Goal: Task Accomplishment & Management: Manage account settings

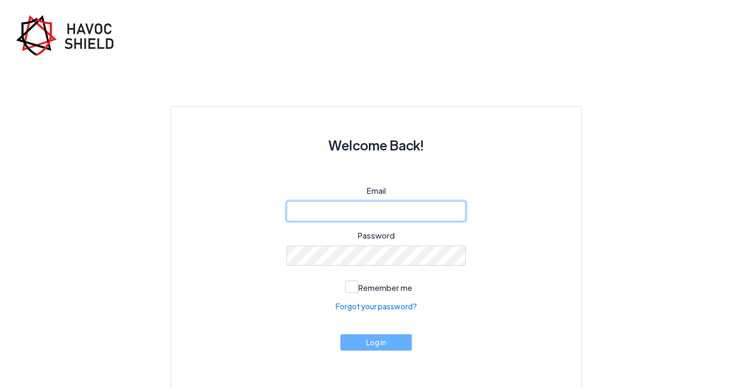
click at [397, 213] on input "email" at bounding box center [376, 211] width 180 height 20
type input "[EMAIL_ADDRESS][PERSON_NAME][DOMAIN_NAME]"
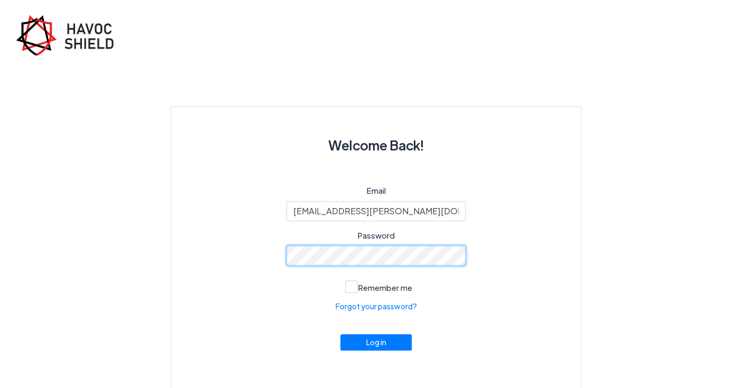
click at [340, 334] on button "Log in" at bounding box center [376, 342] width 72 height 16
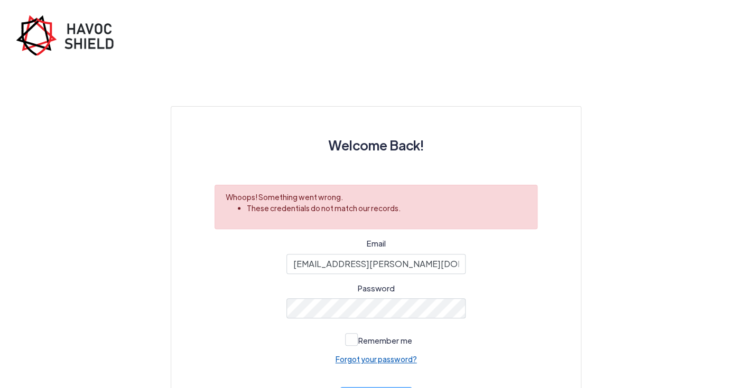
click at [368, 359] on link "Forgot your password?" at bounding box center [375, 359] width 81 height 11
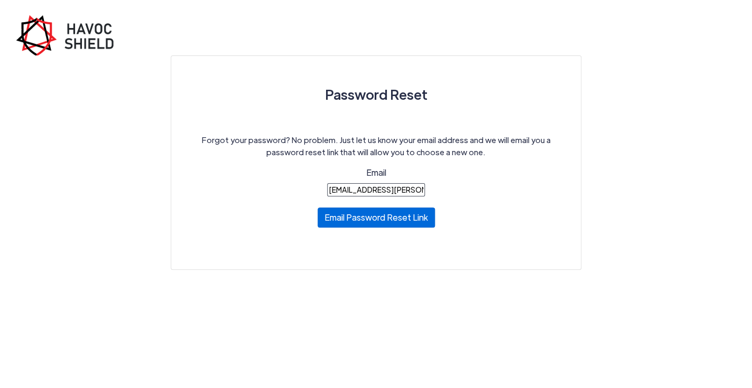
type input "[EMAIL_ADDRESS][PERSON_NAME][DOMAIN_NAME]"
click at [362, 223] on button "Email Password Reset Link" at bounding box center [375, 218] width 117 height 20
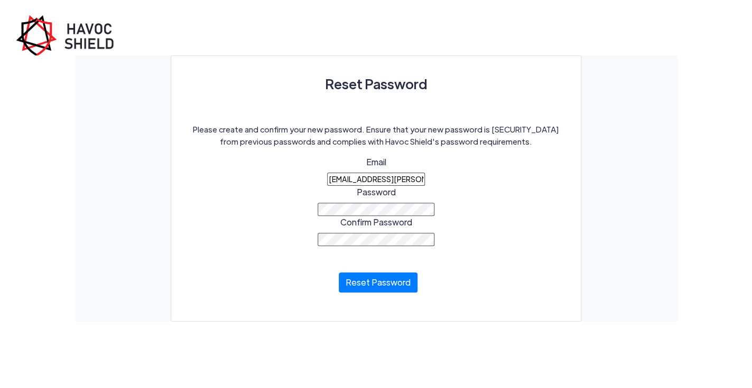
click at [331, 224] on div "Confirm Password" at bounding box center [375, 231] width 116 height 30
click at [339, 273] on button "Reset Password" at bounding box center [378, 283] width 79 height 20
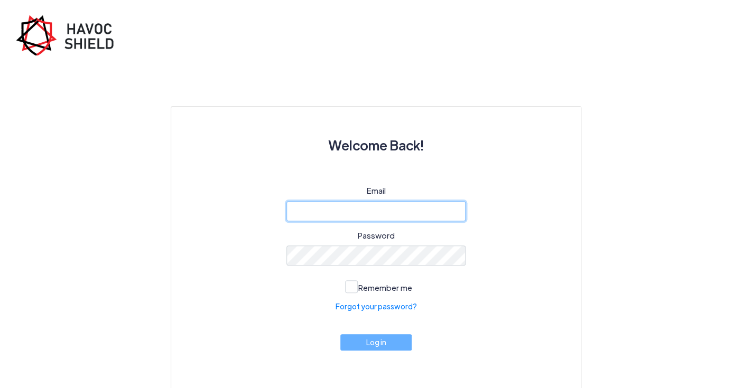
click at [341, 209] on input "email" at bounding box center [376, 211] width 180 height 20
type input "[EMAIL_ADDRESS][PERSON_NAME][DOMAIN_NAME]"
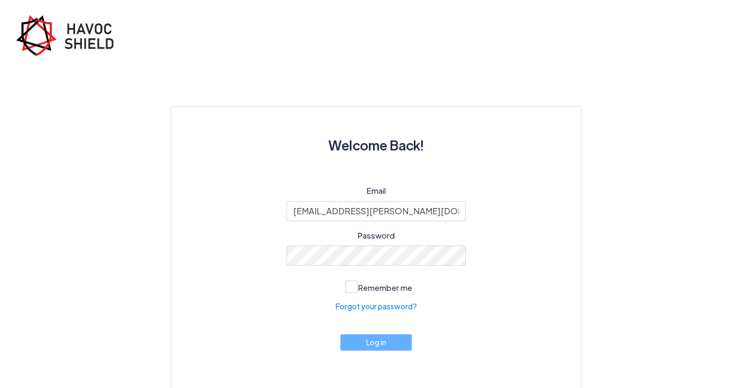
click at [359, 237] on label "Password" at bounding box center [376, 236] width 37 height 12
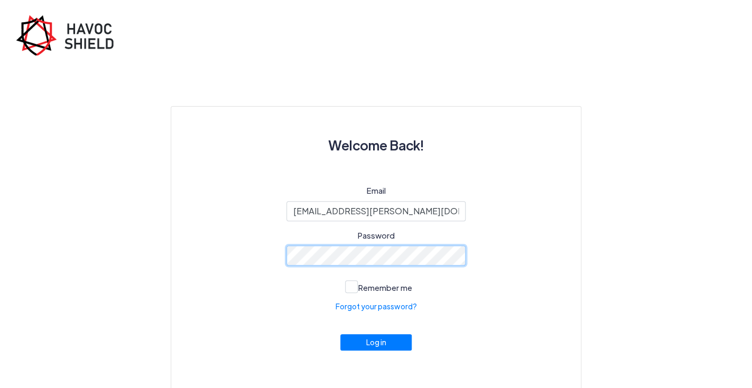
click at [340, 334] on button "Log in" at bounding box center [376, 342] width 72 height 16
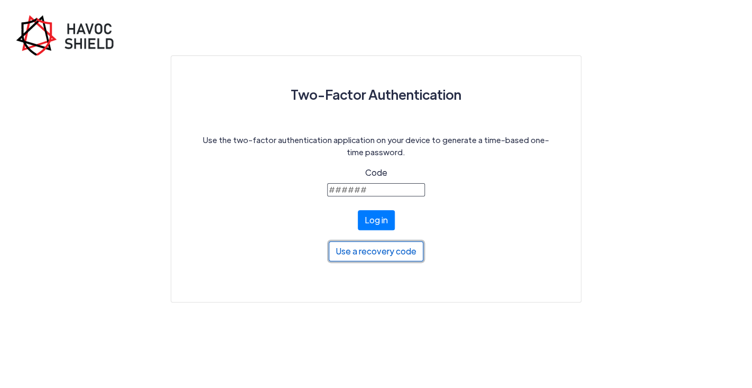
click at [399, 256] on button "Use a recovery code" at bounding box center [376, 251] width 95 height 20
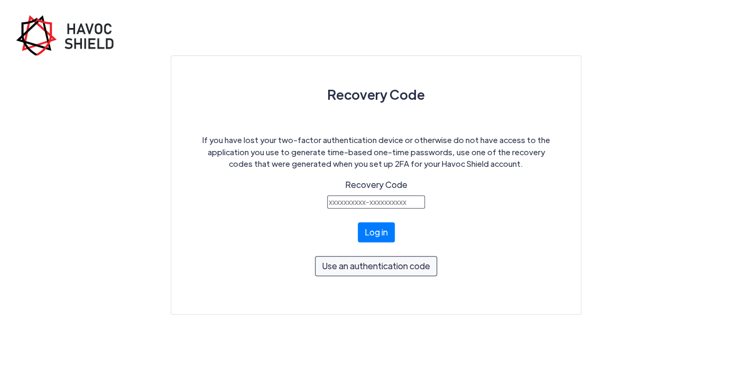
click at [323, 167] on p "If you have lost your two-factor authentication device or otherwise do not have…" at bounding box center [375, 152] width 359 height 36
click at [364, 265] on button "Use an authentication code" at bounding box center [376, 264] width 122 height 20
